Goal: Information Seeking & Learning: Learn about a topic

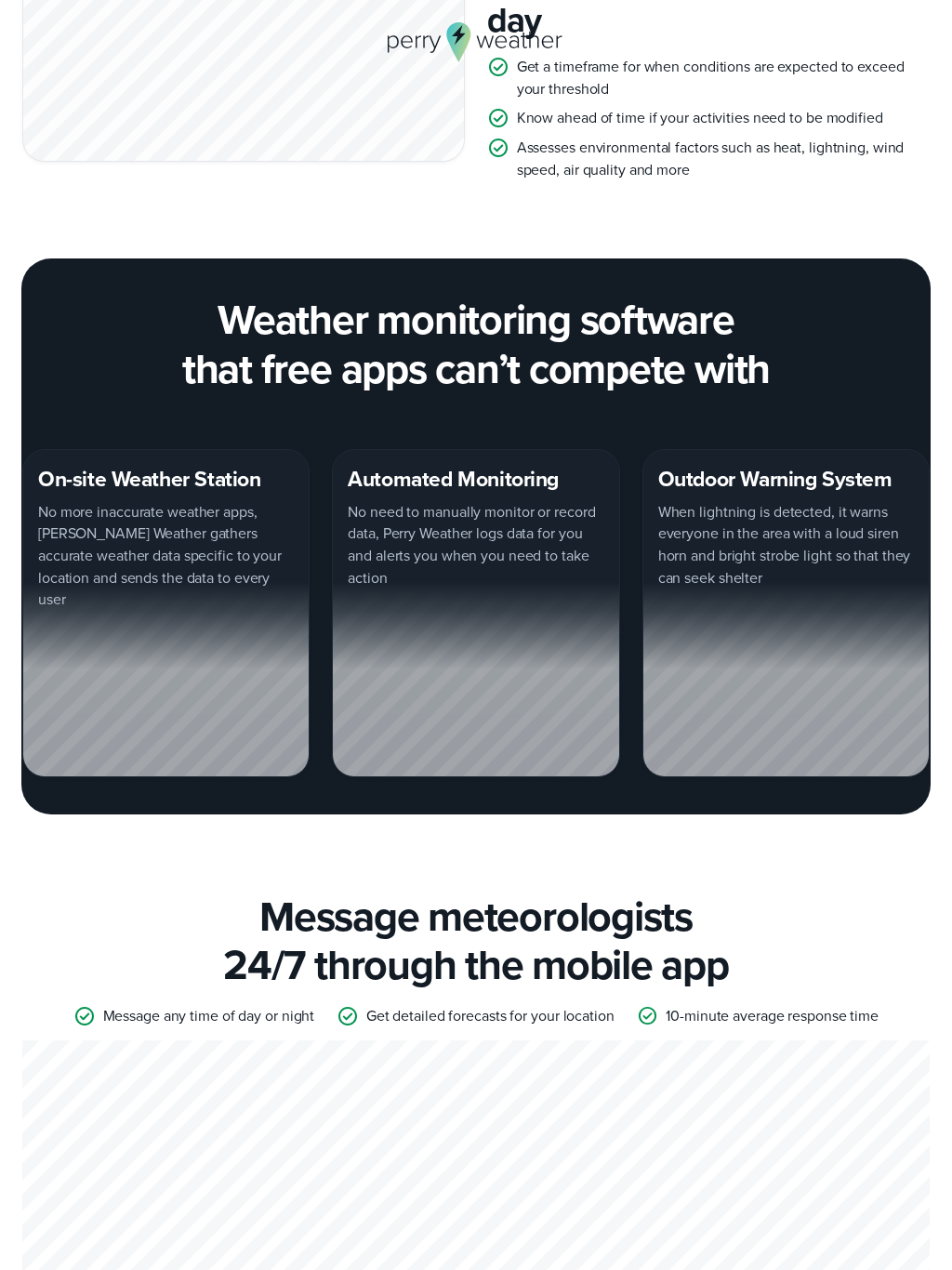
scroll to position [3830, 0]
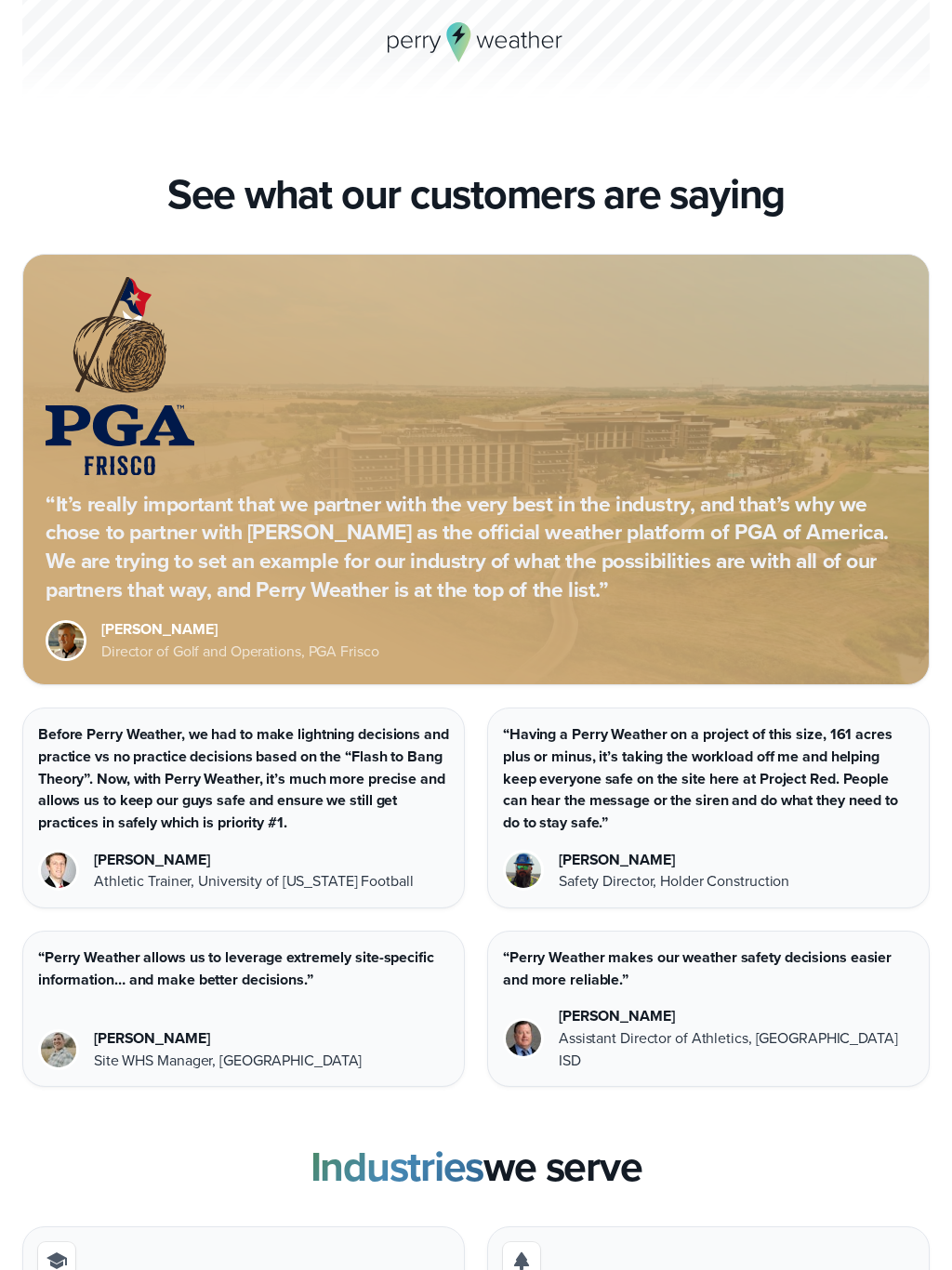
click at [560, 513] on p "“It’s really important that we partner with the very best in the industry, and …" at bounding box center [475, 547] width 860 height 113
click at [314, 524] on p "“It’s really important that we partner with the very best in the industry, and …" at bounding box center [475, 547] width 860 height 113
click at [355, 618] on div "[PERSON_NAME]" at bounding box center [240, 629] width 278 height 23
click at [382, 766] on div "Before Perry Weather, we had to make lightning decisions and practice vs no pra…" at bounding box center [244, 808] width 442 height 201
click at [430, 490] on p "“It’s really important that we partner with the very best in the industry, and …" at bounding box center [475, 547] width 860 height 113
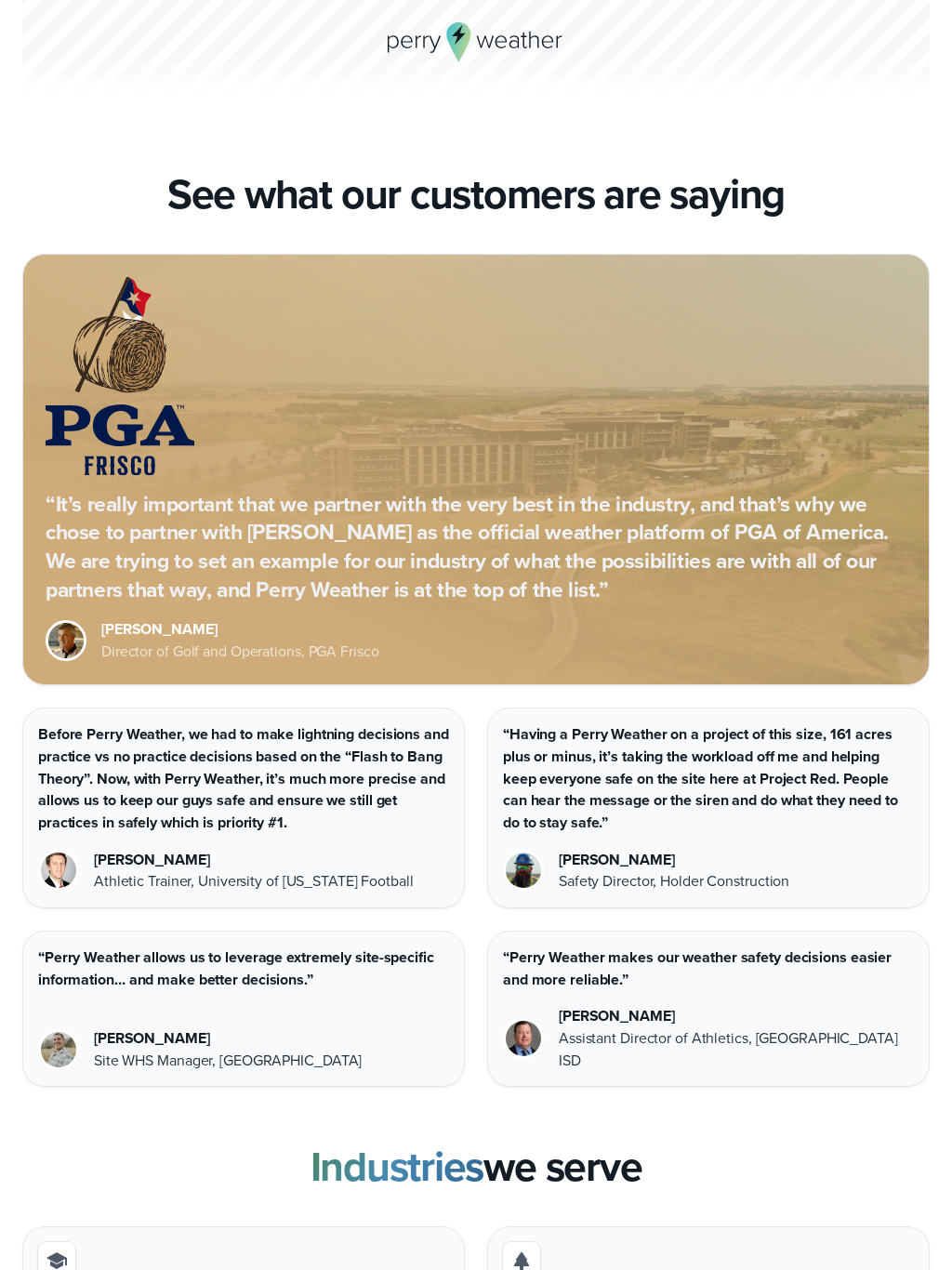
scroll to position [4847, 0]
